Goal: Task Accomplishment & Management: Complete application form

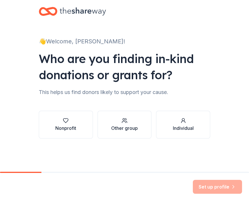
click at [80, 122] on button "Nonprofit" at bounding box center [66, 125] width 54 height 28
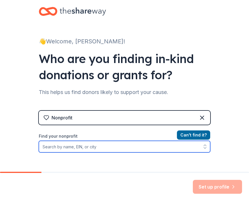
click at [61, 150] on input "Find your nonprofit" at bounding box center [124, 147] width 171 height 12
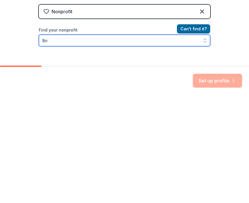
scroll to position [10, 0]
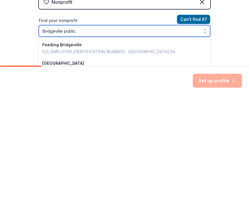
type input "Bridgeville public"
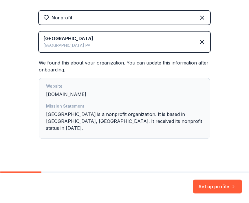
scroll to position [100, 0]
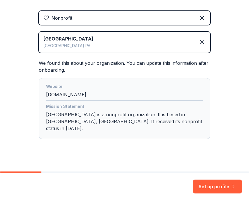
click at [218, 187] on button "Set up profile" at bounding box center [217, 187] width 49 height 14
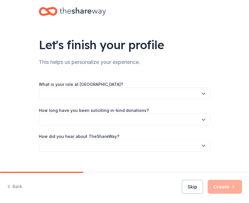
click at [204, 95] on icon "button" at bounding box center [204, 94] width 6 height 6
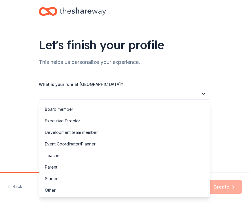
click at [54, 190] on div "Other" at bounding box center [50, 190] width 11 height 7
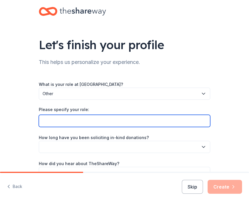
click at [54, 120] on input "Please specify your role:" at bounding box center [124, 121] width 171 height 12
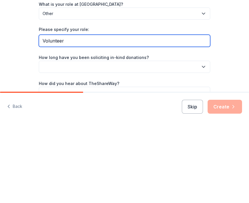
type input "Volunteer"
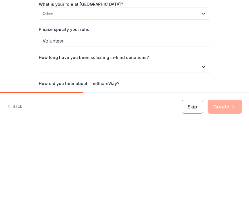
click at [200, 141] on button "button" at bounding box center [124, 147] width 171 height 12
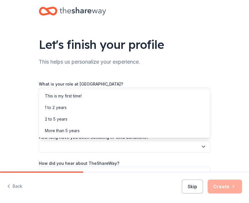
click at [78, 99] on div "This is my first time!" at bounding box center [63, 96] width 37 height 7
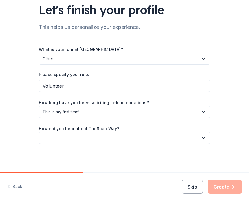
scroll to position [35, 0]
click at [201, 137] on icon "button" at bounding box center [204, 138] width 6 height 6
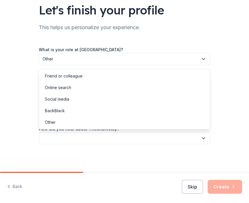
click at [61, 87] on div "Online search" at bounding box center [58, 87] width 26 height 7
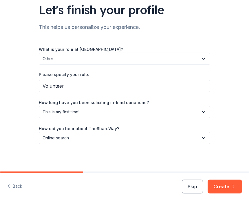
click at [227, 188] on button "Create" at bounding box center [224, 187] width 34 height 14
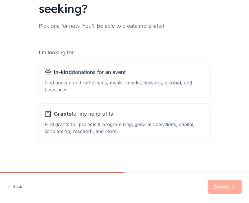
scroll to position [52, 0]
click at [97, 84] on div "Find auction and raffle items, meals, snacks, desserts, alcohol, and beverages." at bounding box center [125, 86] width 160 height 14
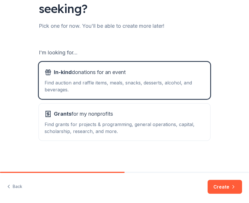
click at [224, 187] on button "Create" at bounding box center [224, 187] width 34 height 14
